Goal: Transaction & Acquisition: Purchase product/service

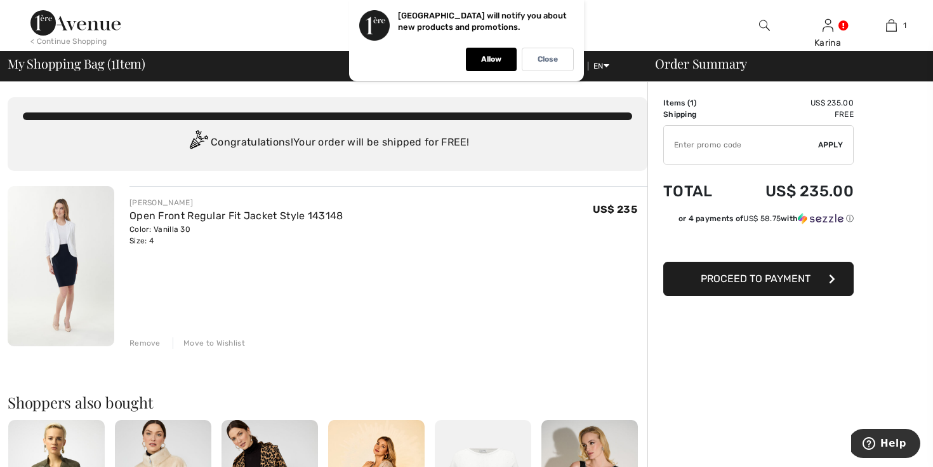
click at [742, 152] on input "TEXT" at bounding box center [741, 145] width 154 height 38
type input "NEW15"
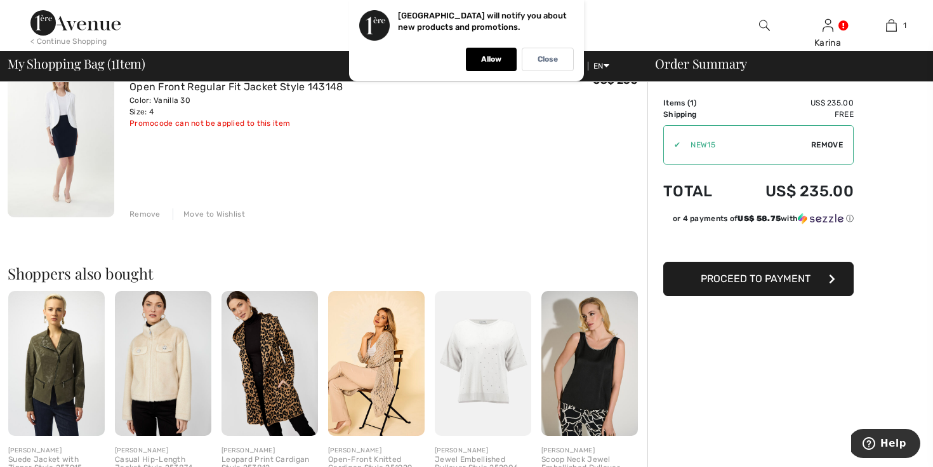
scroll to position [130, 0]
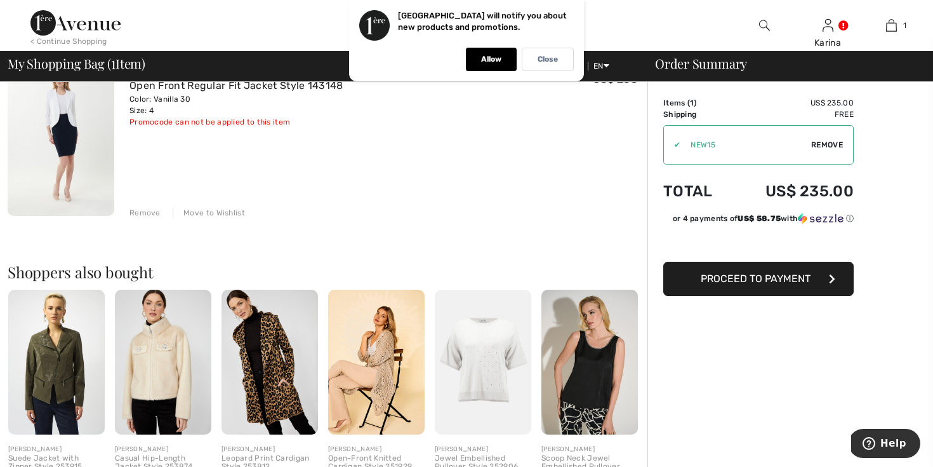
click at [691, 288] on button "Proceed to Payment" at bounding box center [758, 279] width 190 height 34
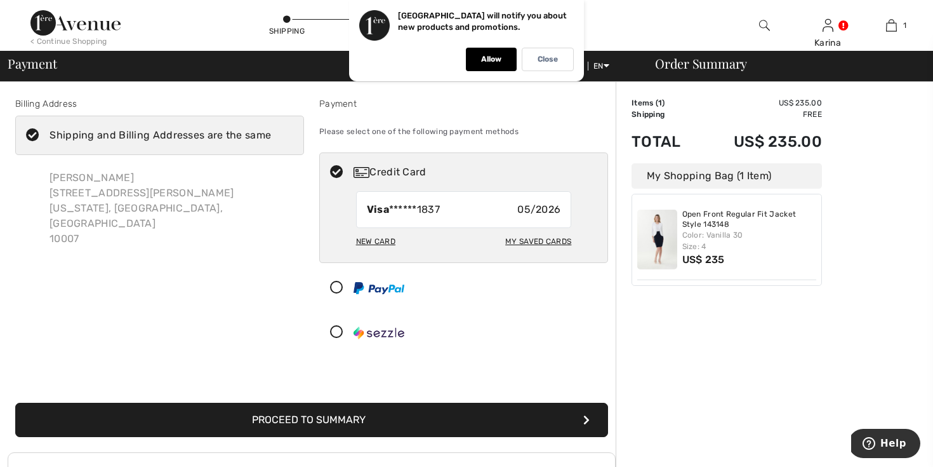
click at [472, 317] on div at bounding box center [458, 332] width 277 height 38
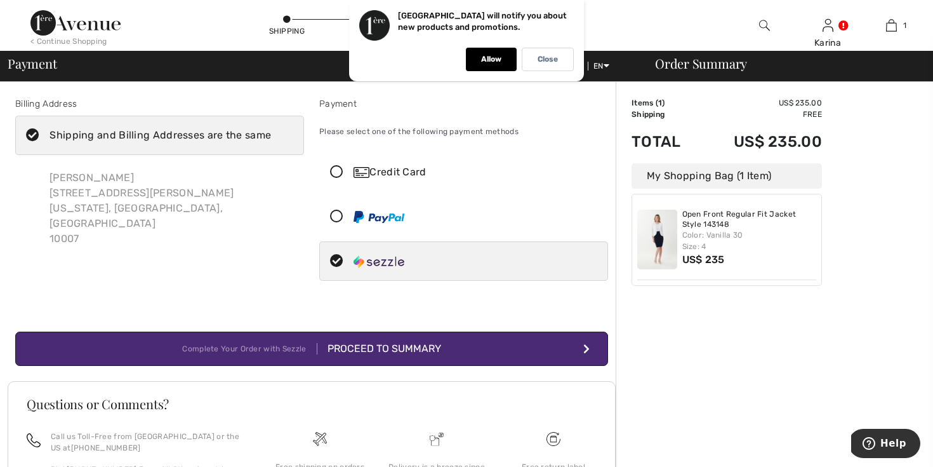
click at [347, 169] on icon at bounding box center [337, 172] width 34 height 13
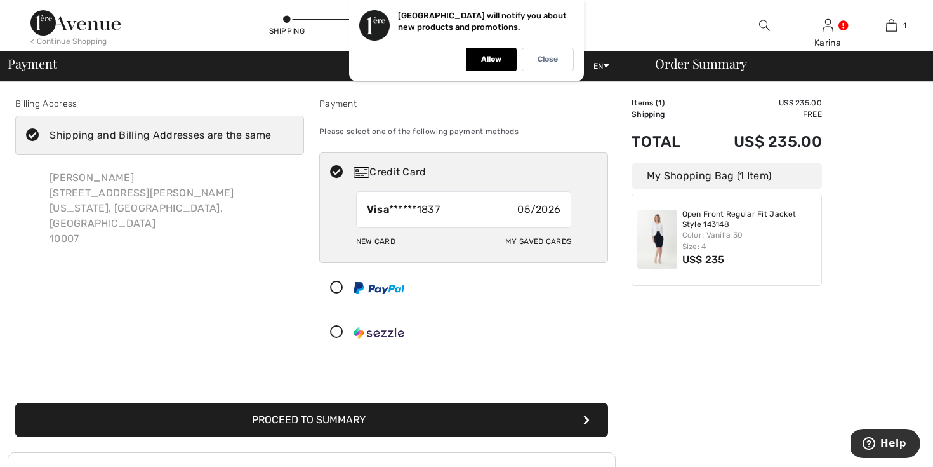
click at [383, 239] on div "New Card" at bounding box center [375, 241] width 39 height 22
radio input "true"
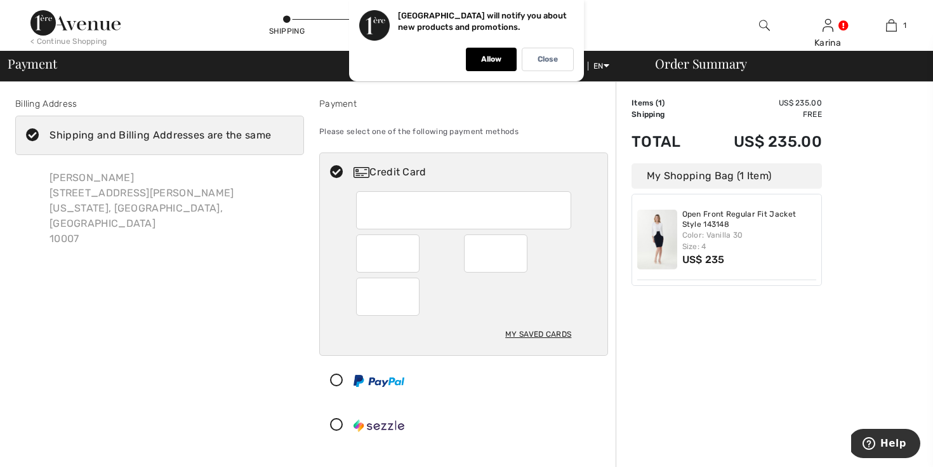
click at [459, 380] on div at bounding box center [458, 380] width 277 height 38
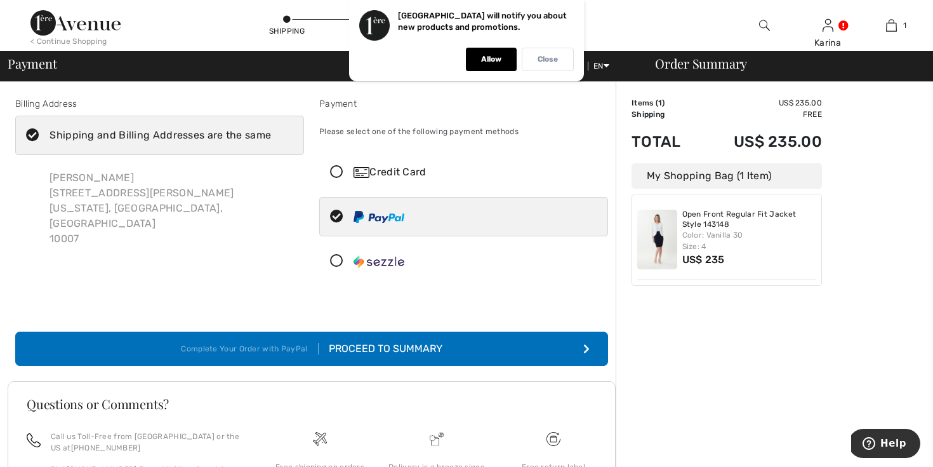
click at [543, 63] on p "Close" at bounding box center [548, 60] width 20 height 10
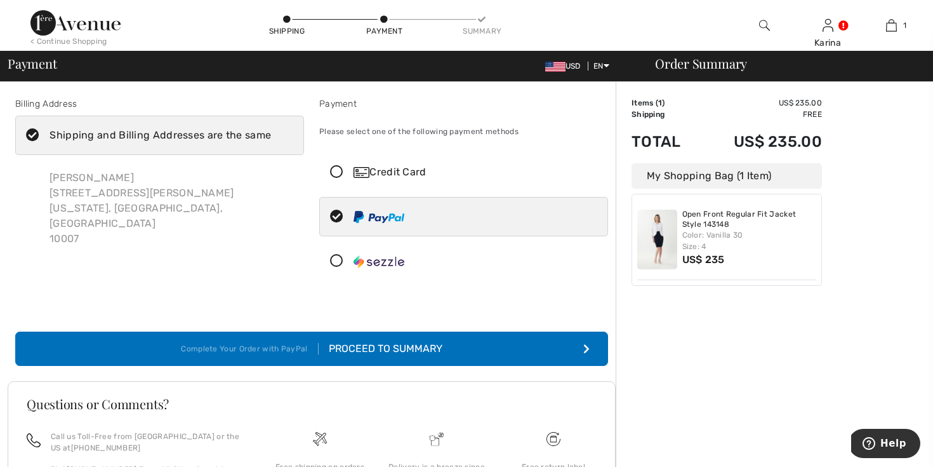
click at [393, 345] on div "Proceed to Summary" at bounding box center [381, 348] width 124 height 15
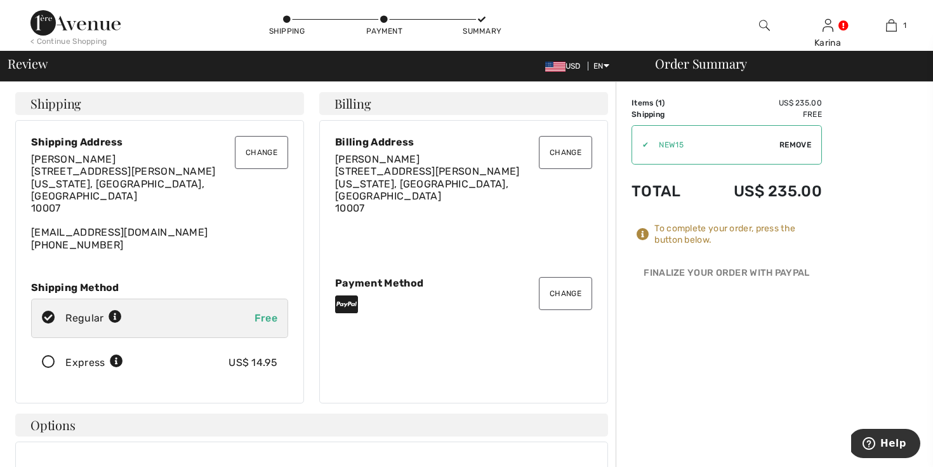
click at [554, 288] on button "Change" at bounding box center [565, 293] width 53 height 33
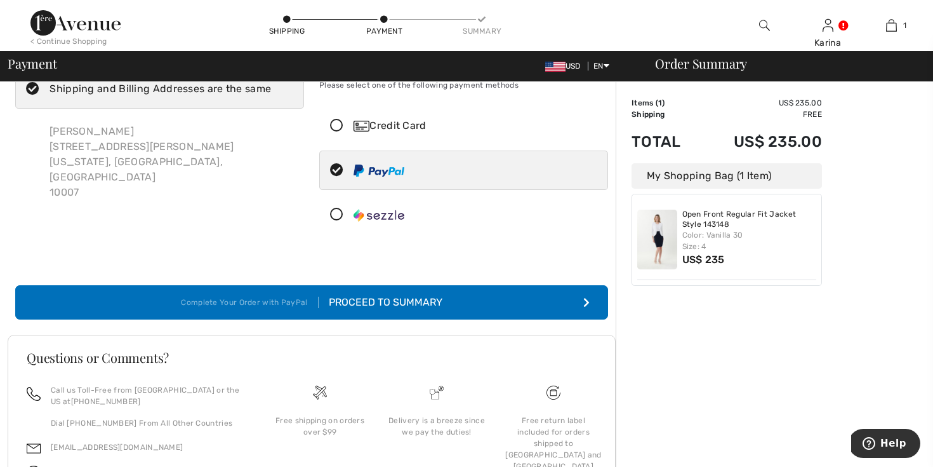
click at [336, 121] on icon at bounding box center [337, 125] width 34 height 13
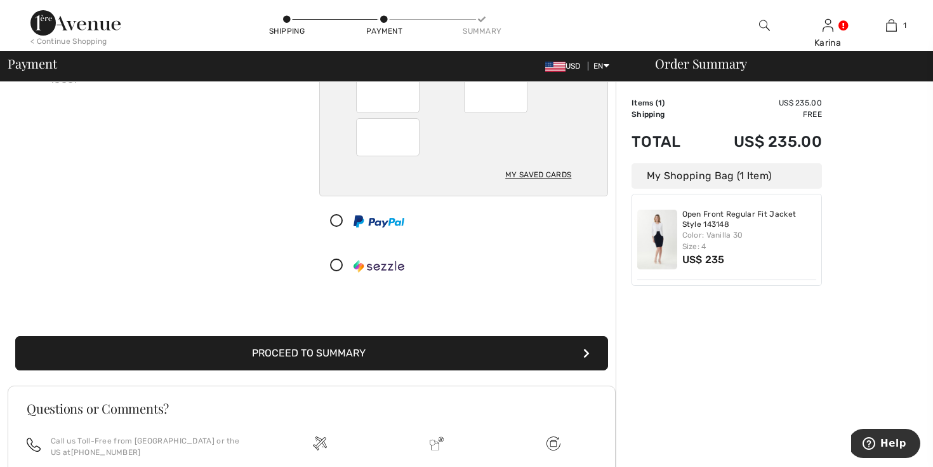
scroll to position [162, 0]
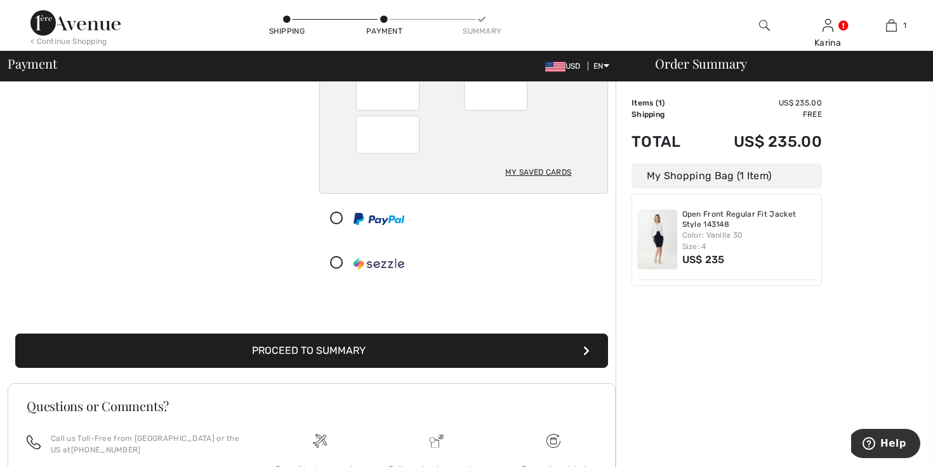
click at [347, 345] on button "Proceed to Summary" at bounding box center [311, 350] width 593 height 34
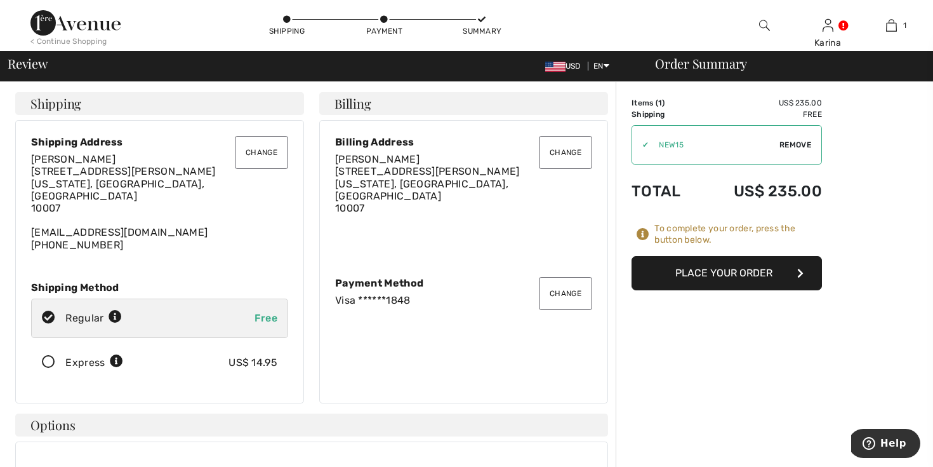
click at [703, 277] on button "Place Your Order" at bounding box center [727, 273] width 190 height 34
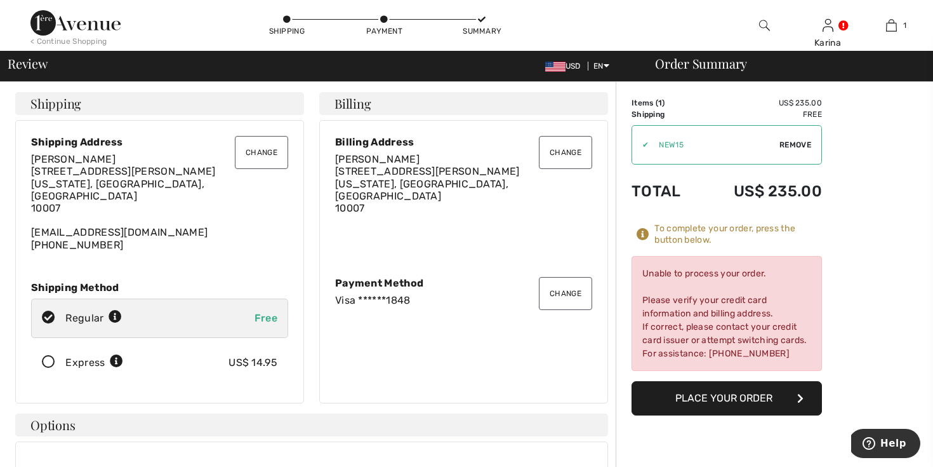
click at [567, 290] on button "Change" at bounding box center [565, 293] width 53 height 33
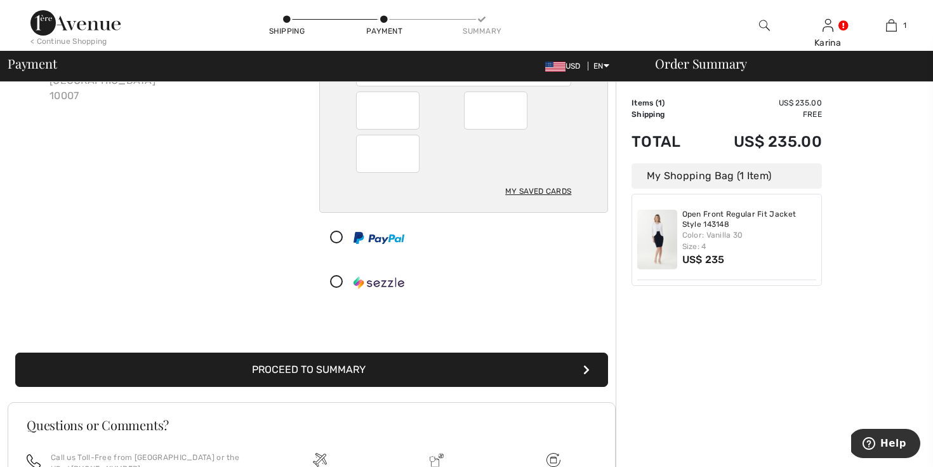
scroll to position [189, 0]
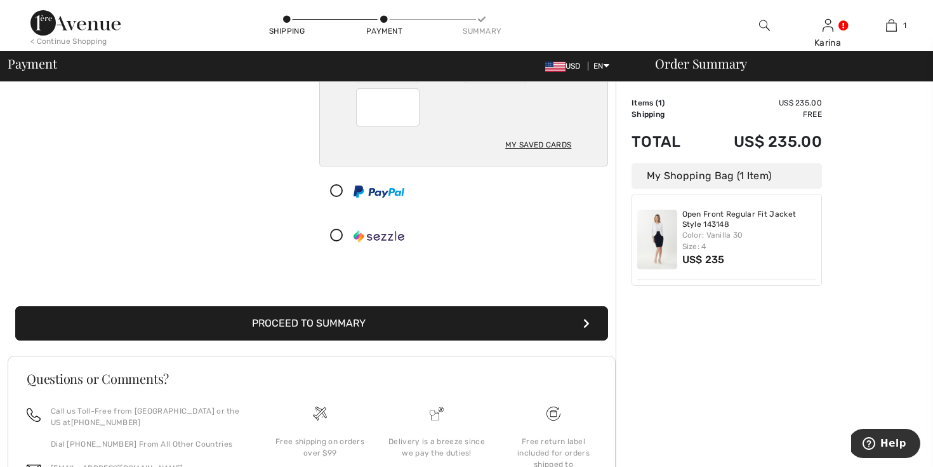
click at [345, 327] on button "Proceed to Summary" at bounding box center [311, 323] width 593 height 34
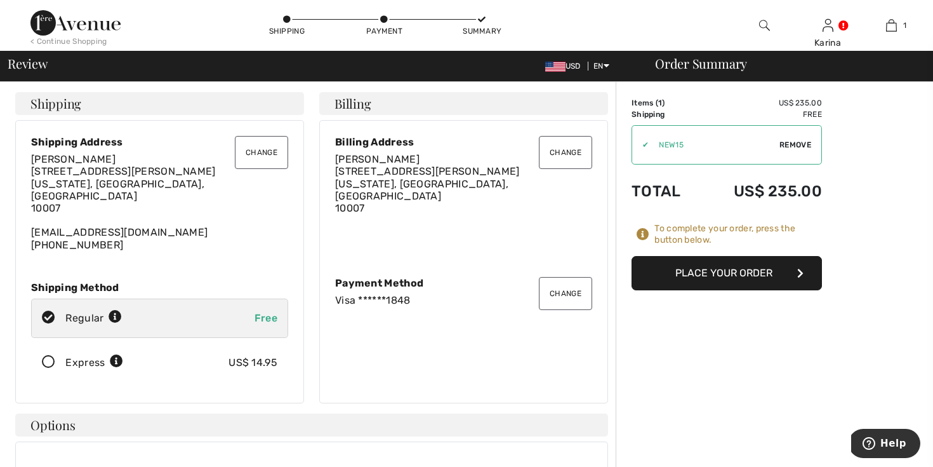
click at [719, 269] on button "Place Your Order" at bounding box center [727, 273] width 190 height 34
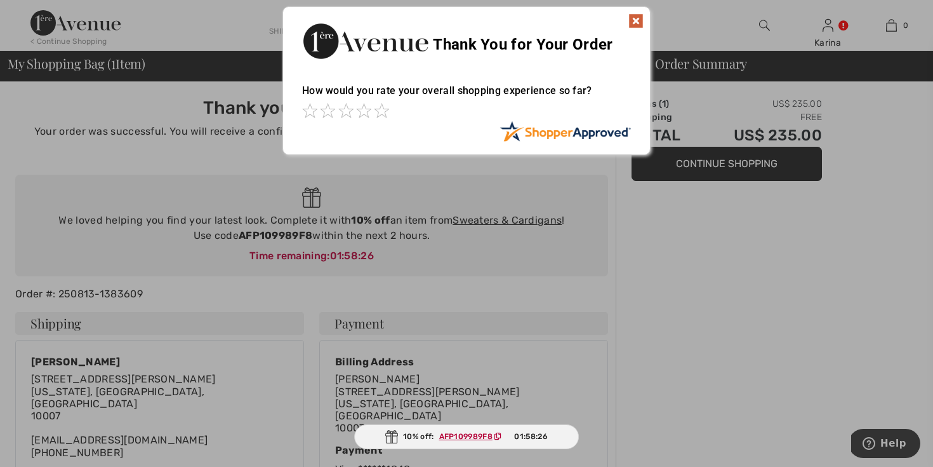
click at [637, 17] on img at bounding box center [636, 20] width 15 height 15
